Goal: Use online tool/utility: Utilize a website feature to perform a specific function

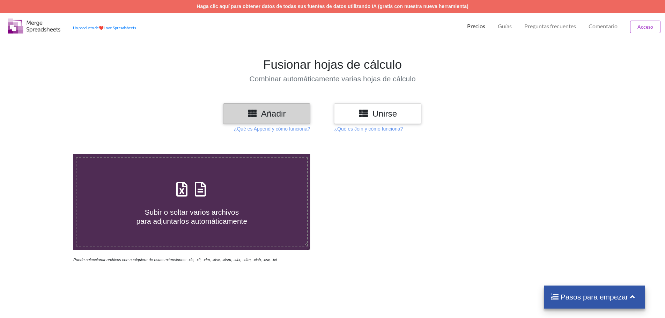
click at [210, 177] on label "Subir o soltar varios archivos para adjuntarlos automáticamente" at bounding box center [192, 201] width 232 height 89
click at [47, 154] on input "Subir o soltar varios archivos para adjuntarlos automáticamente" at bounding box center [47, 154] width 0 height 0
type input "C:\fakepath\Caja_5.xls"
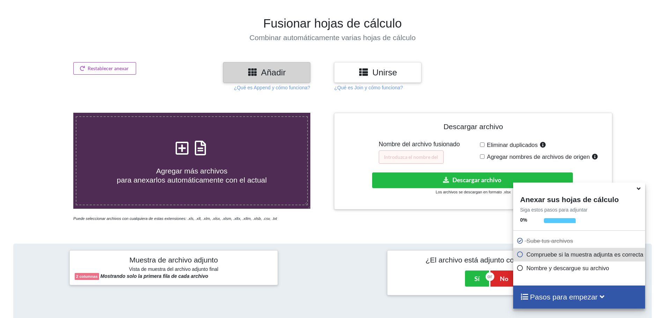
scroll to position [40, 0]
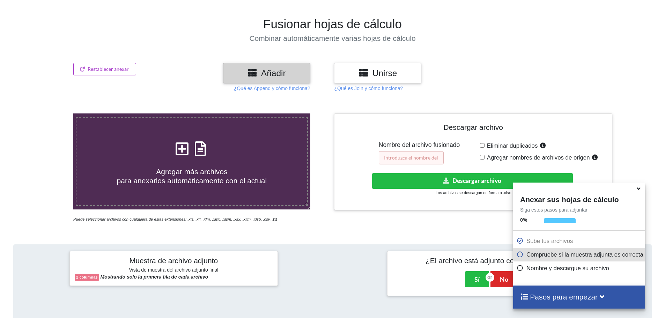
click at [418, 157] on input "text" at bounding box center [410, 157] width 65 height 13
type input "u"
type input "cajas unidas"
click at [481, 156] on input "Agregar nombres de archivos de origen" at bounding box center [482, 157] width 5 height 5
checkbox input "true"
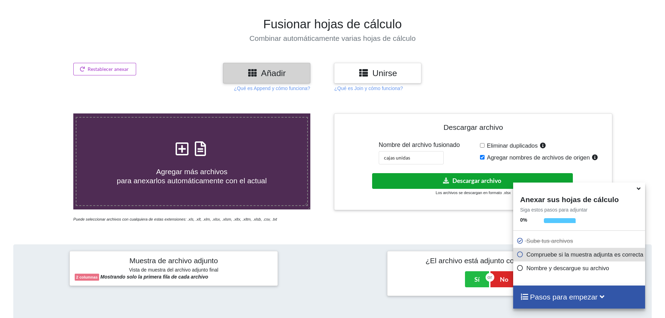
click at [477, 185] on button "Descargar archivo" at bounding box center [472, 181] width 201 height 16
